Goal: Task Accomplishment & Management: Complete application form

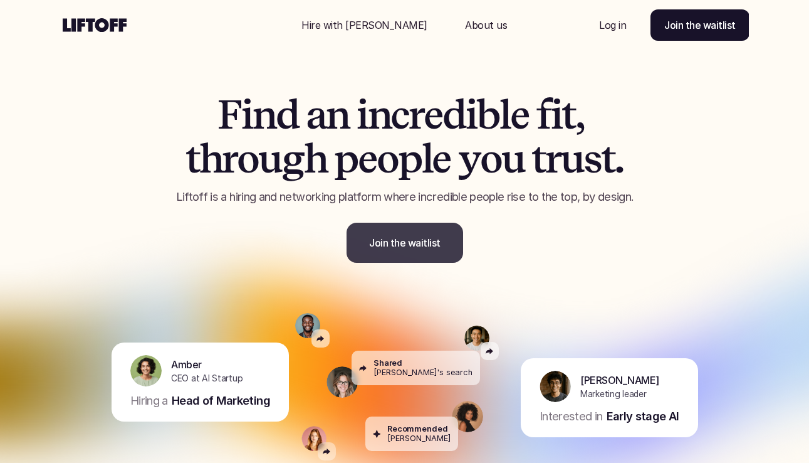
scroll to position [5, 0]
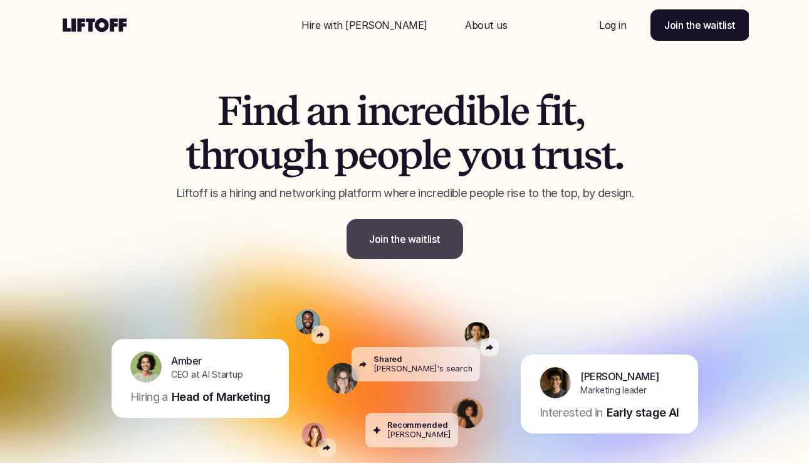
click at [409, 229] on link "Join the waitlist" at bounding box center [405, 239] width 117 height 40
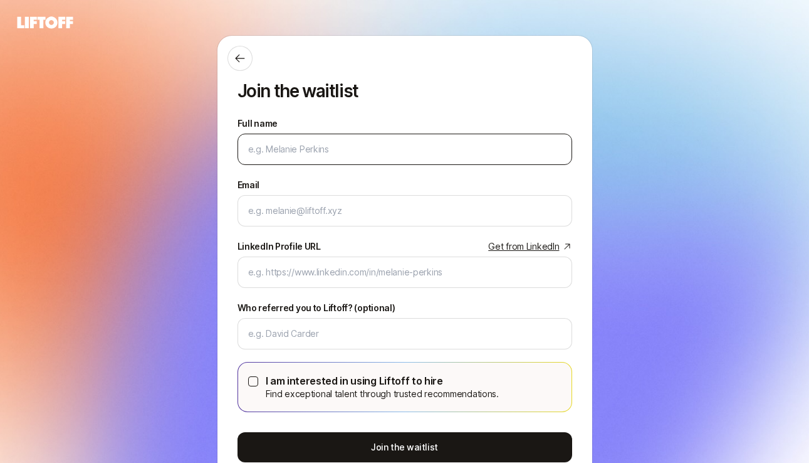
click at [363, 147] on input "Full name" at bounding box center [404, 149] width 313 height 15
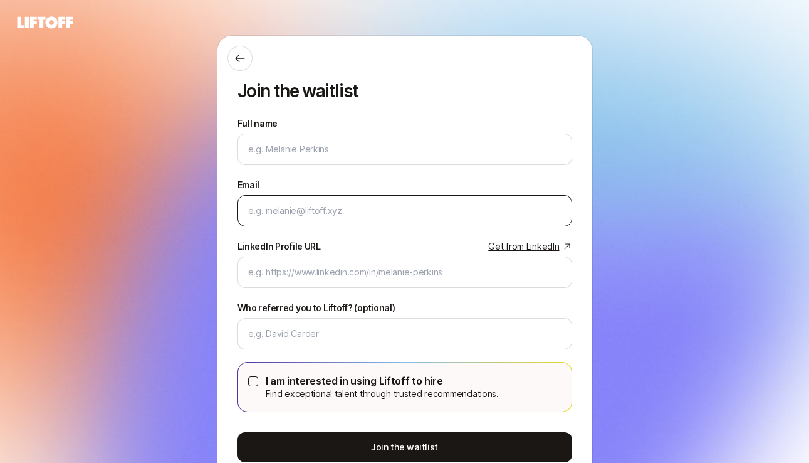
type input "e"
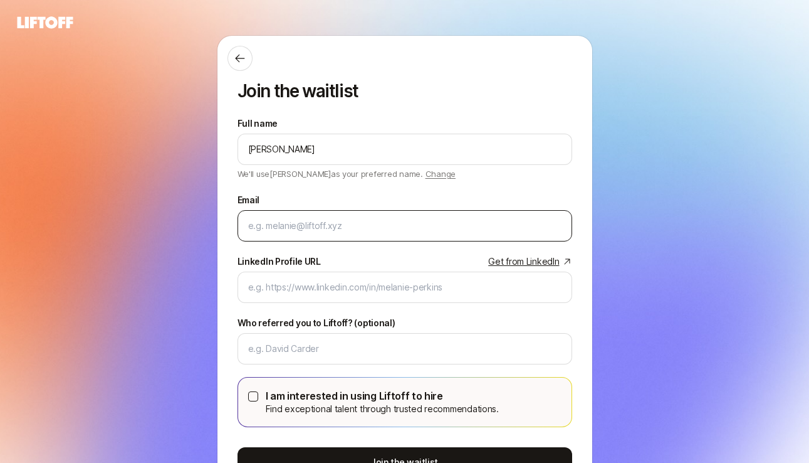
type input "Meredith Rosenbloom"
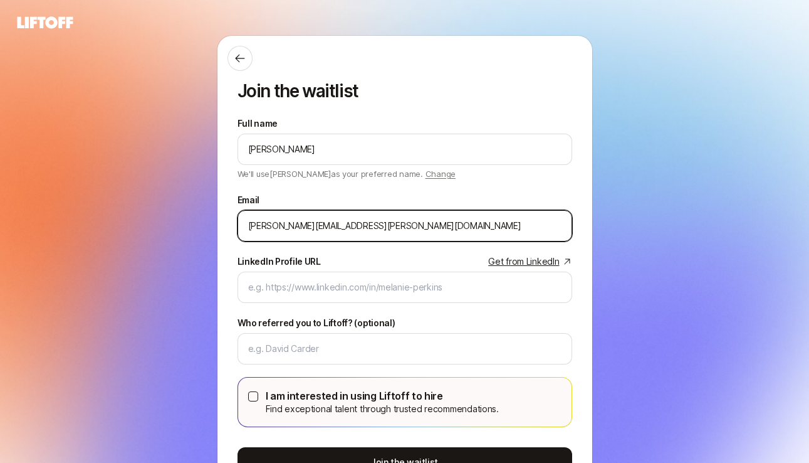
type input "meredith.rosenbloom@gmail.com"
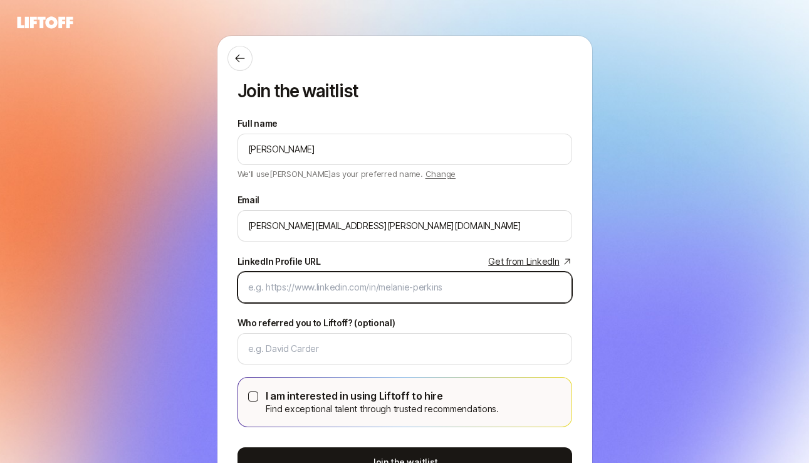
click at [318, 289] on input "LinkedIn Profile URL Get from LinkedIn" at bounding box center [404, 287] width 313 height 15
paste input "https://www.linkedin.com/in/meredithrosenbloom/"
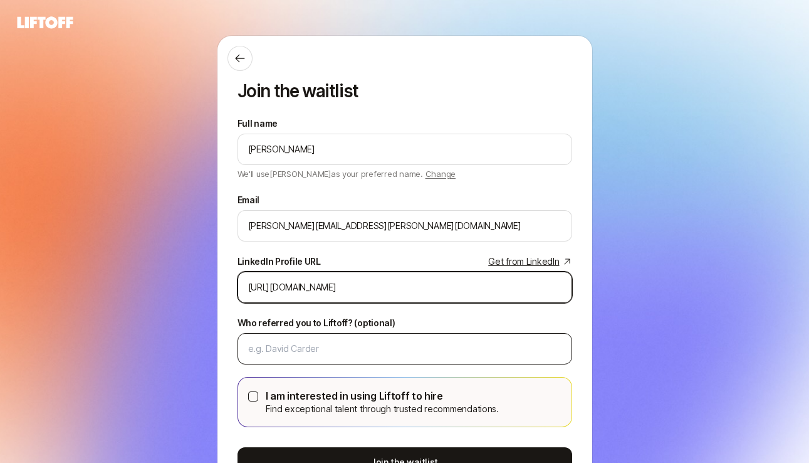
type input "https://www.linkedin.com/in/meredithrosenbloom/"
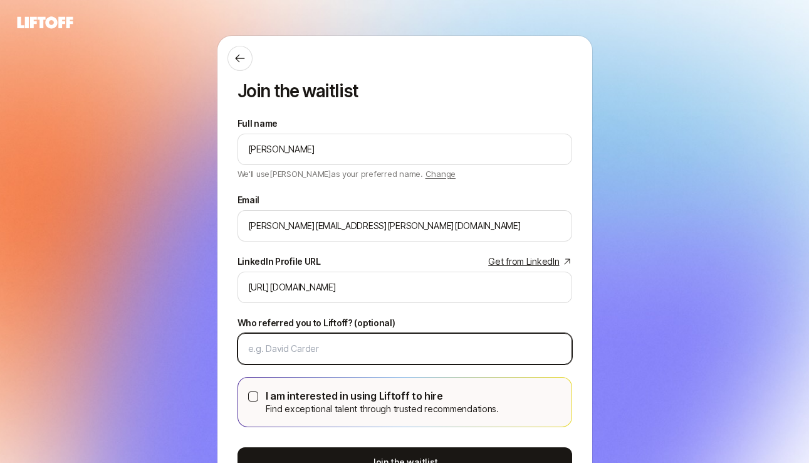
click at [296, 345] on input "Who referred you to Liftoff? (optional)" at bounding box center [404, 348] width 313 height 15
paste input "Victoria Levy <"
type input "Victoria Levy"
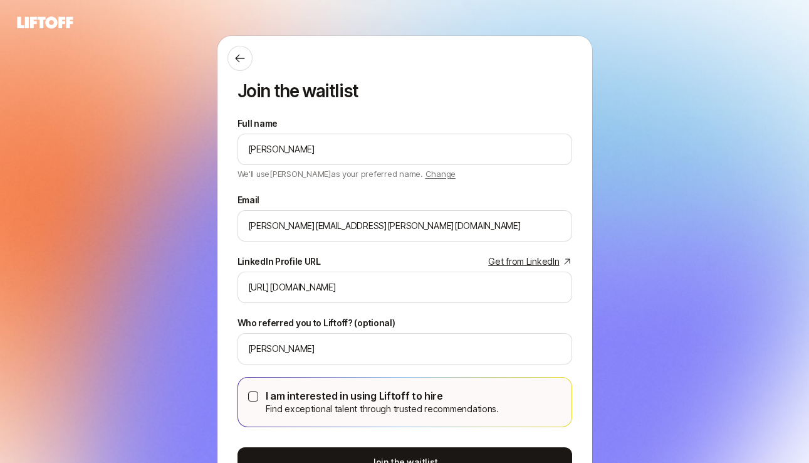
click at [260, 392] on div "I am interested in using Liftoff to hire Find exceptional talent through truste…" at bounding box center [404, 401] width 313 height 29
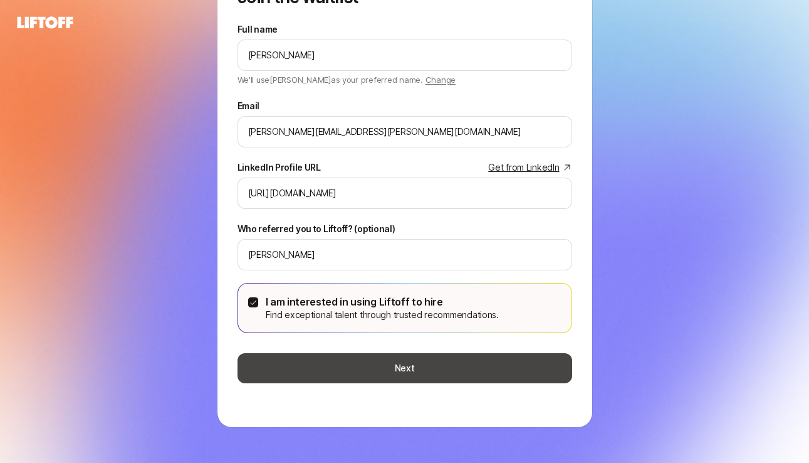
click at [298, 366] on button "Next" at bounding box center [405, 368] width 335 height 30
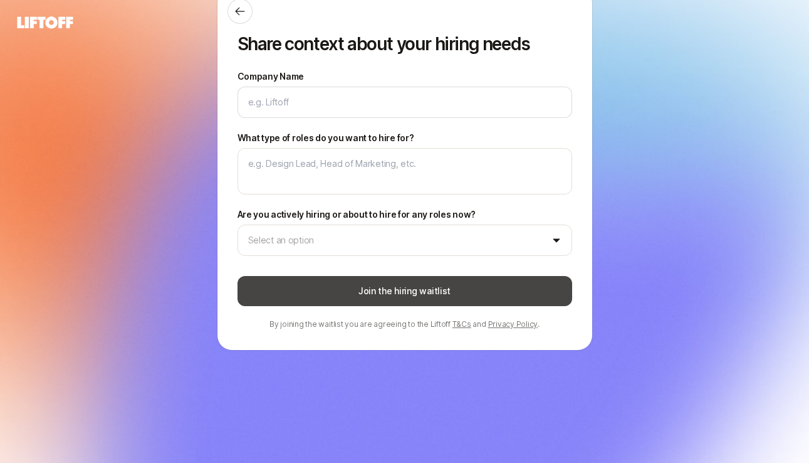
scroll to position [0, 0]
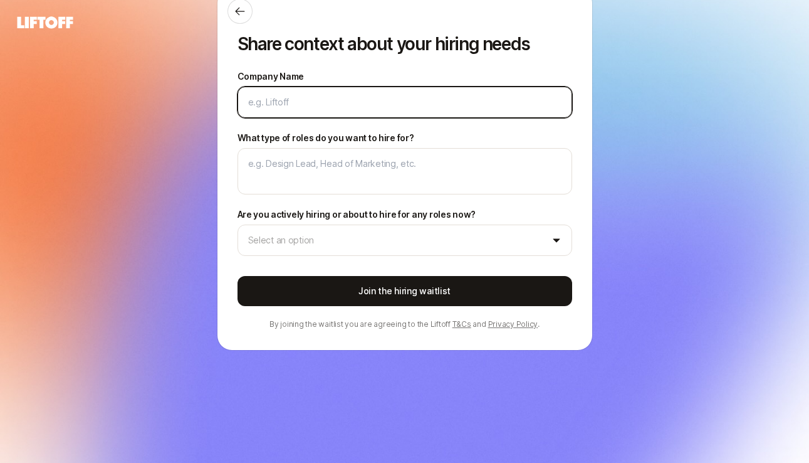
click at [279, 103] on input "Company Name" at bounding box center [404, 102] width 313 height 15
type textarea "x"
type input "E"
type textarea "x"
type input "El"
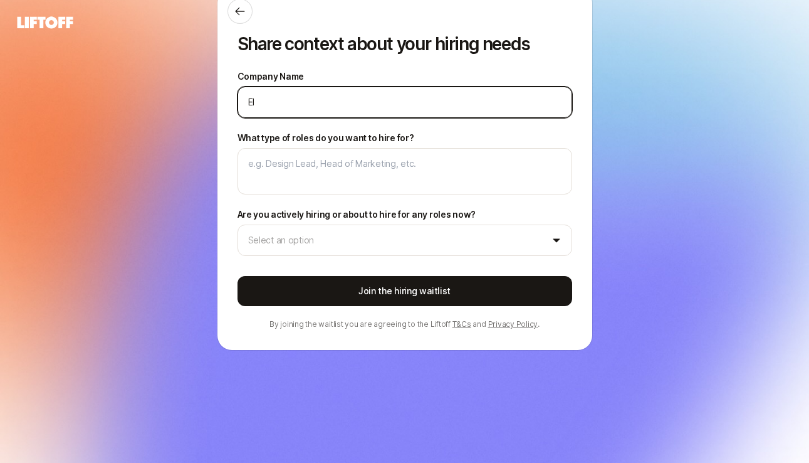
type textarea "x"
type input "Ele"
type textarea "x"
type input "Elev"
type textarea "x"
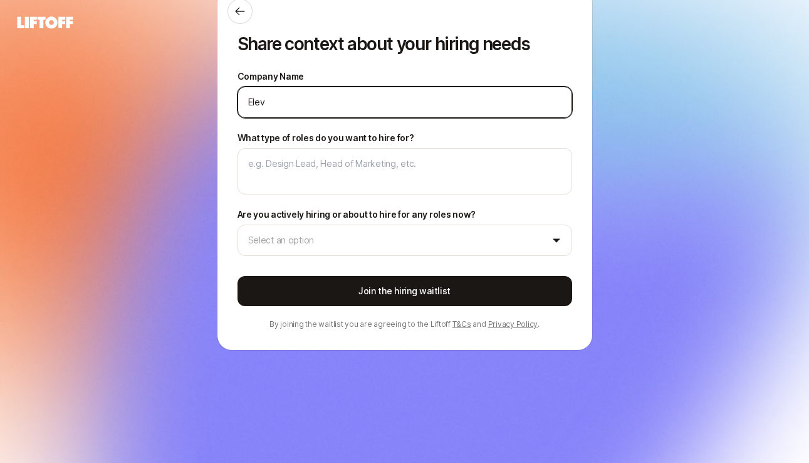
type input "Eleva"
type textarea "x"
type input "Elevat"
type textarea "x"
type input "Elevate"
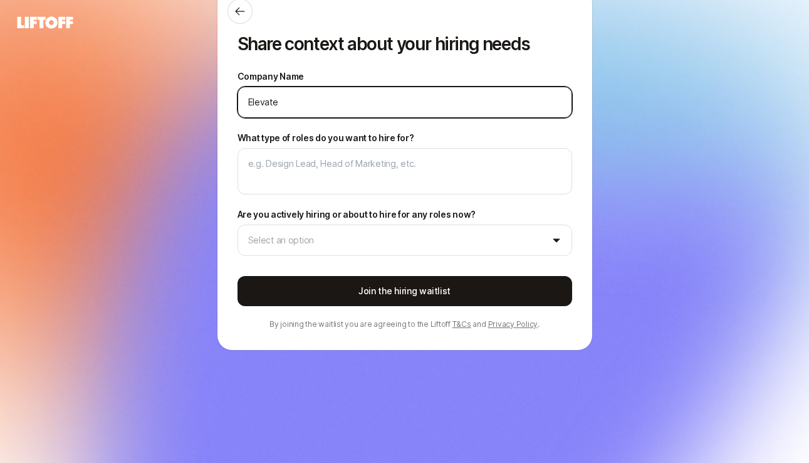
type textarea "x"
type input "Elevate"
type textarea "x"
type input "Elevate L"
type textarea "x"
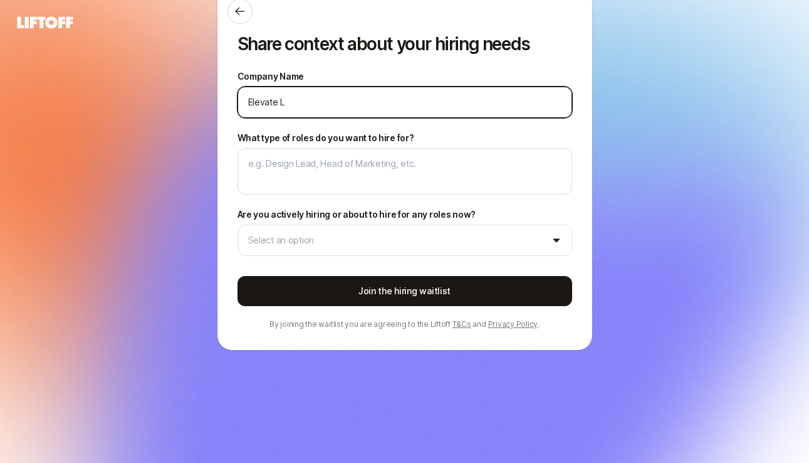
type input "Elevate La"
type textarea "x"
type input "Elevate Lab"
type textarea "x"
type input "Elevate Labs"
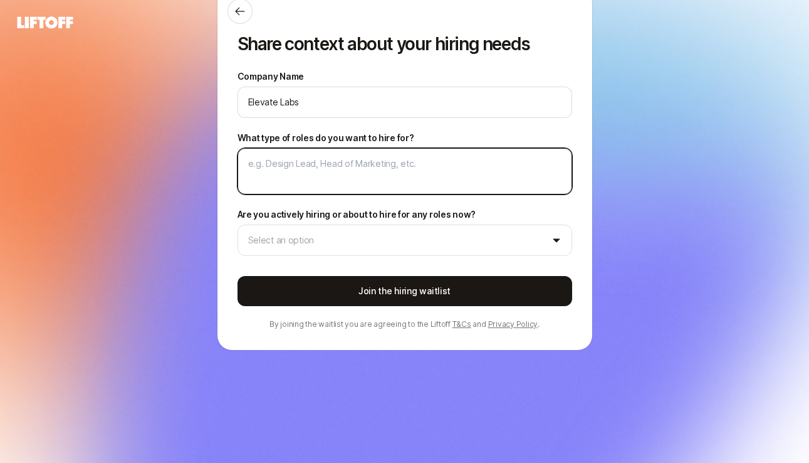
click at [306, 159] on textarea "What type of roles do you want to hire for?" at bounding box center [405, 171] width 335 height 46
type textarea "x"
type textarea "M"
type textarea "x"
type textarea "Ma"
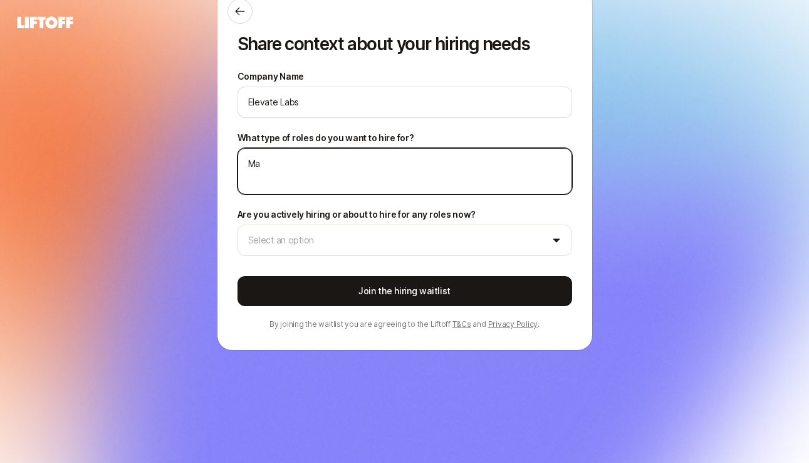
type textarea "x"
type textarea "Mar"
type textarea "x"
type textarea "Mark"
type textarea "x"
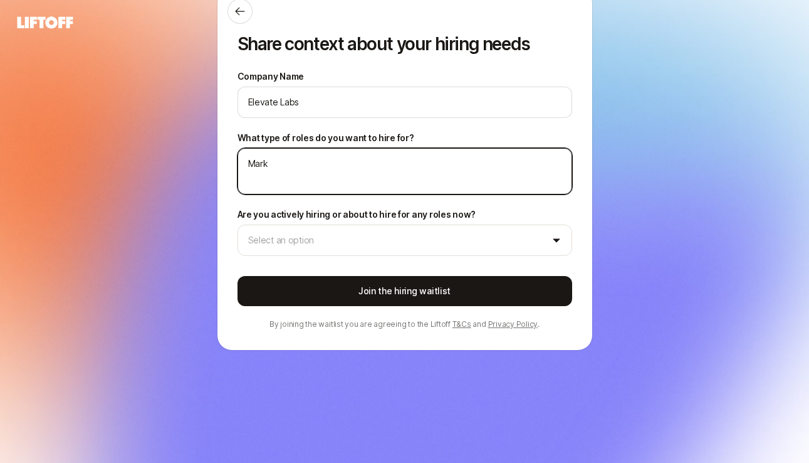
type textarea "Marke"
type textarea "x"
type textarea "Market"
type textarea "x"
type textarea "Marketi"
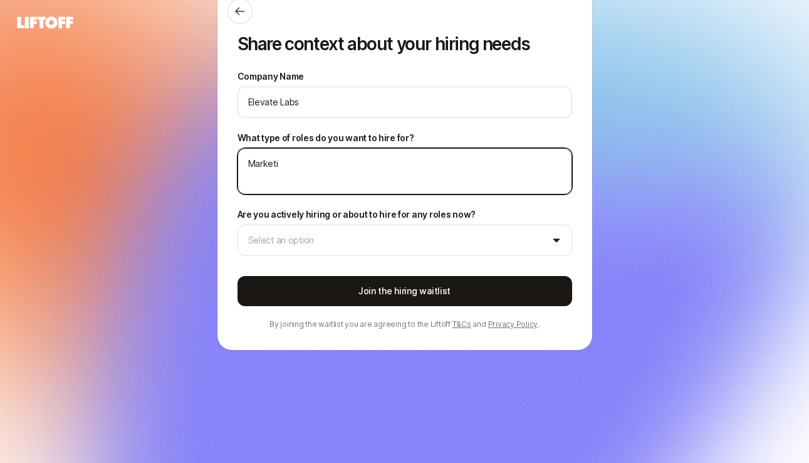
type textarea "x"
type textarea "Marketin"
type textarea "x"
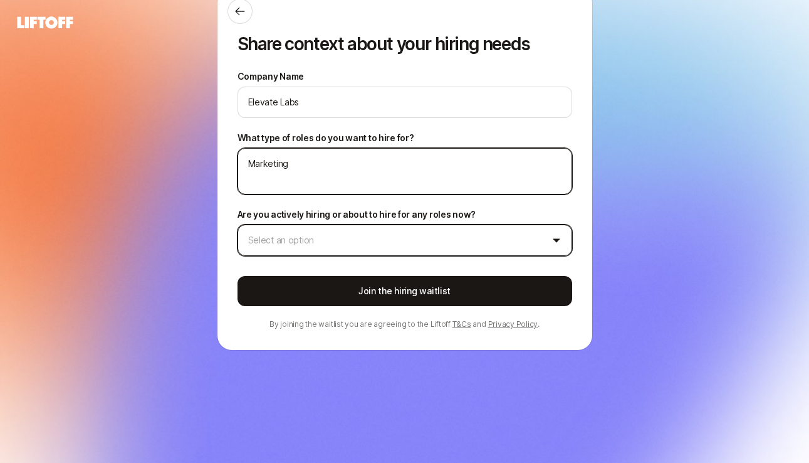
type textarea "Marketing"
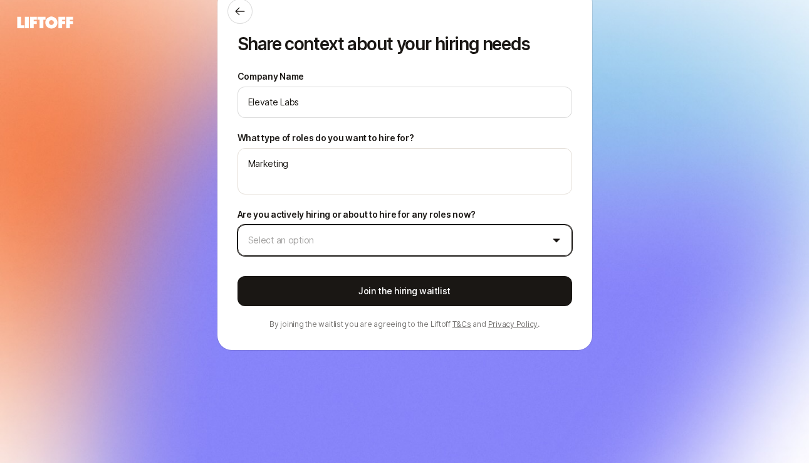
click at [335, 239] on html "Log in Log in Share context about your hiring needs Company Name Elevate Labs W…" at bounding box center [404, 231] width 809 height 463
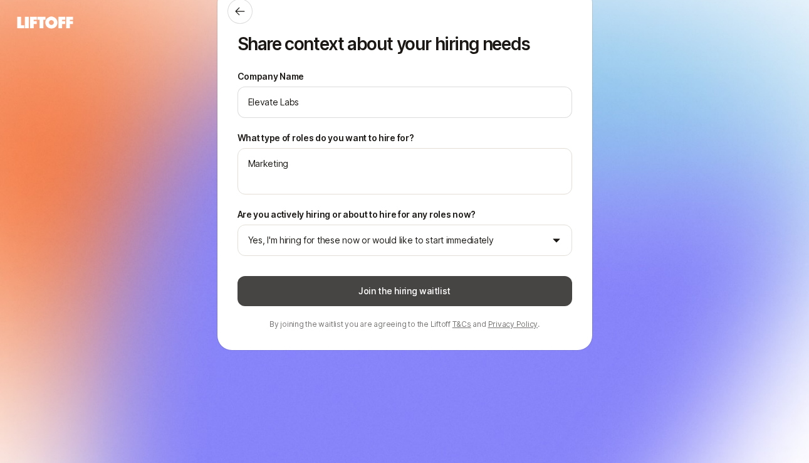
click at [332, 301] on button "Join the hiring waitlist" at bounding box center [405, 291] width 335 height 30
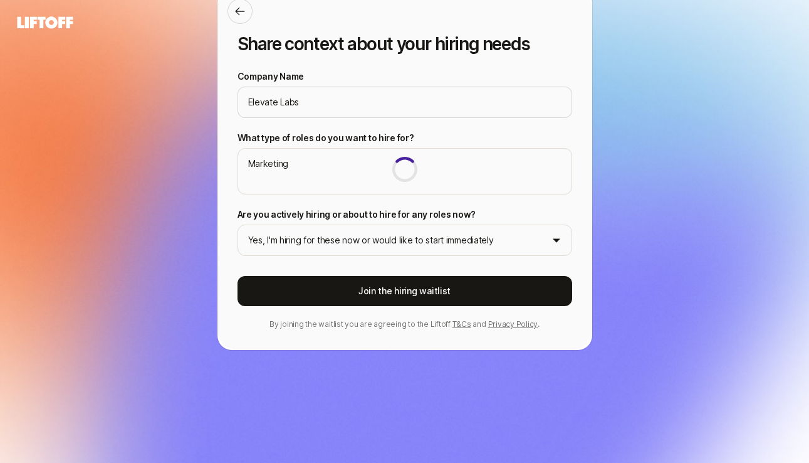
type textarea "x"
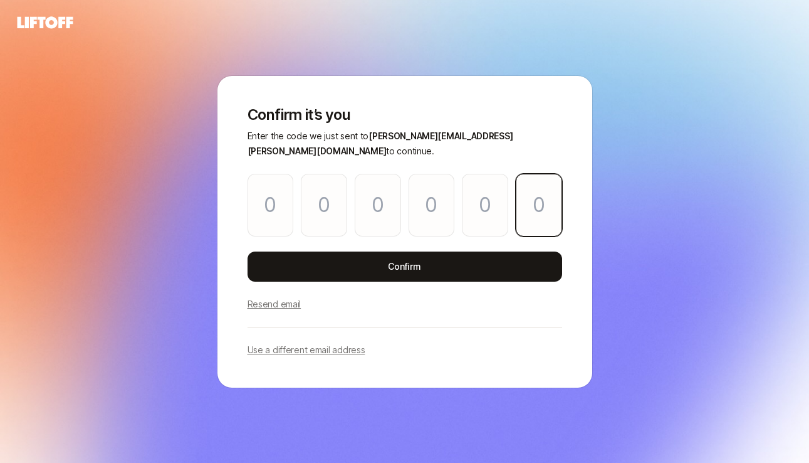
paste input "3"
type input "2"
type input "9"
type input "2"
type input "5"
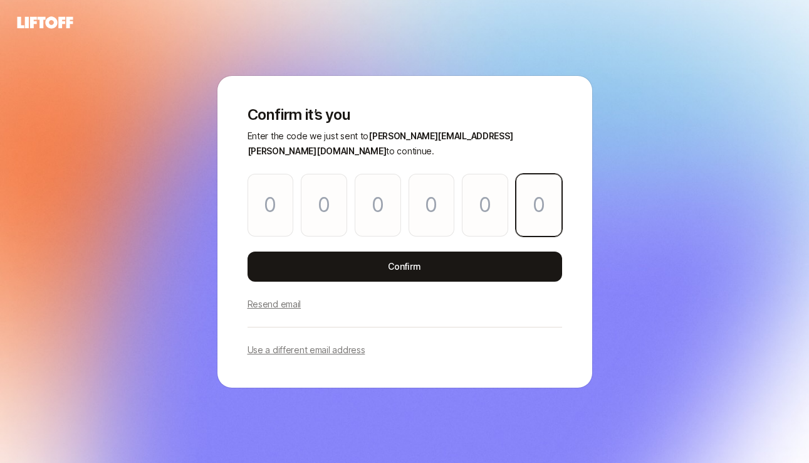
type input "8"
type input "3"
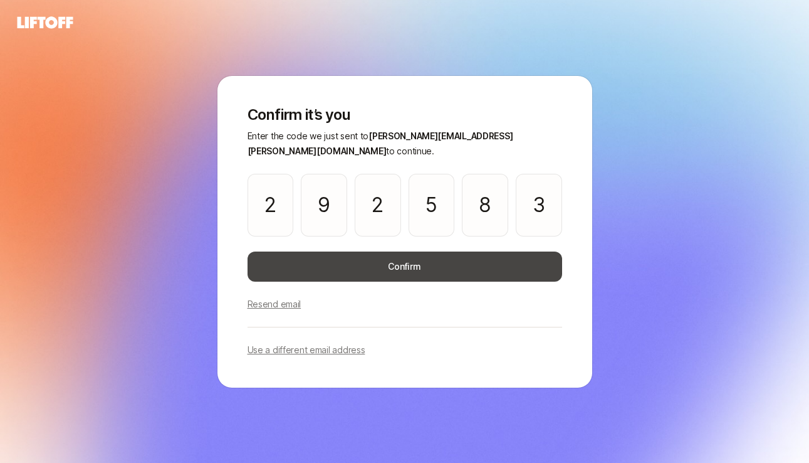
click at [379, 254] on button "Confirm" at bounding box center [405, 266] width 315 height 30
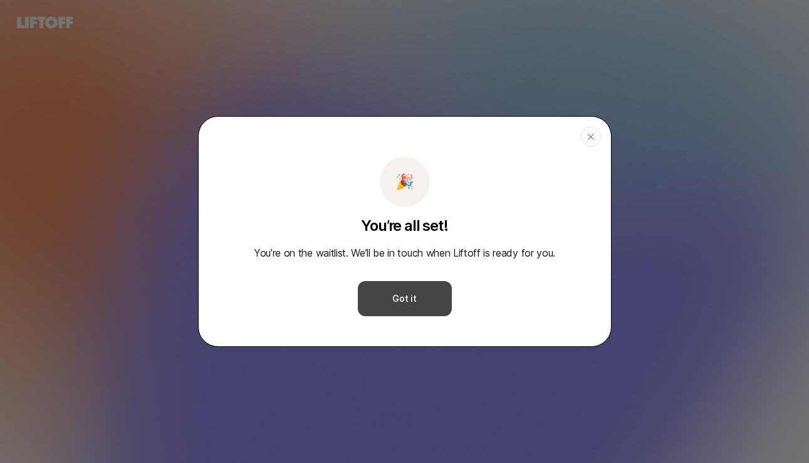
click at [424, 299] on button "Got it" at bounding box center [405, 298] width 94 height 35
